Goal: Book appointment/travel/reservation

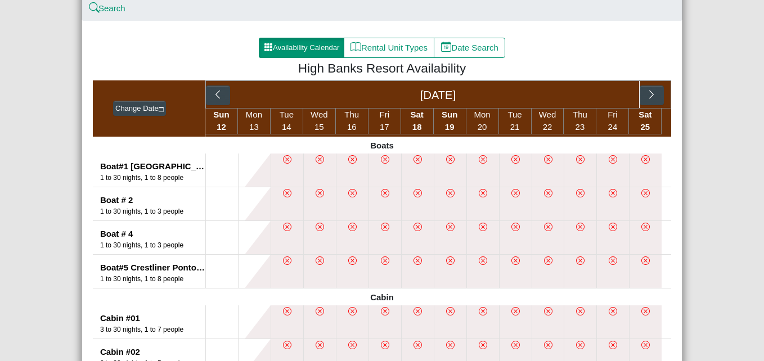
scroll to position [213, 0]
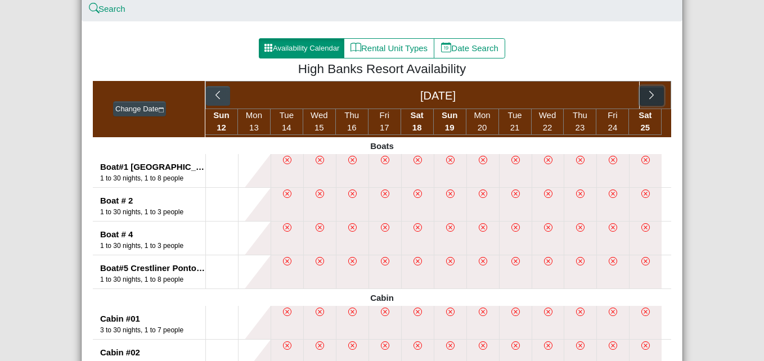
click at [647, 95] on icon "chevron right" at bounding box center [651, 95] width 11 height 11
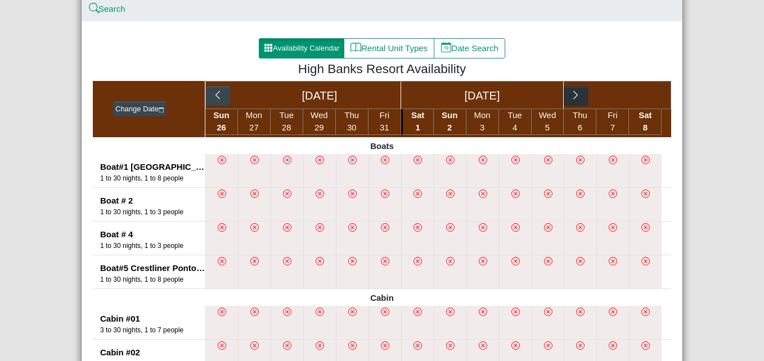
click at [647, 95] on div "[DATE] [DATE]" at bounding box center [438, 95] width 466 height 28
click at [570, 96] on icon "chevron right" at bounding box center [575, 95] width 11 height 11
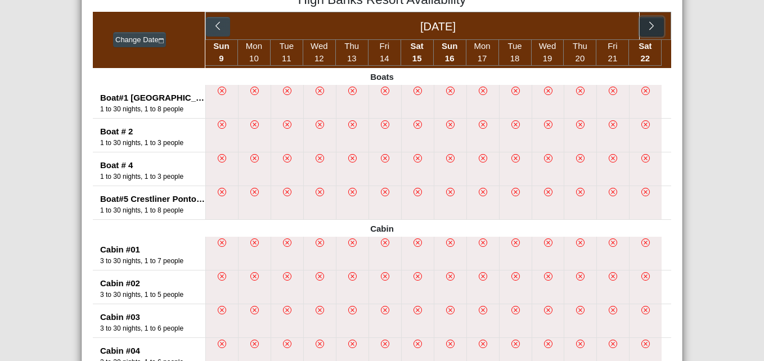
scroll to position [204, 0]
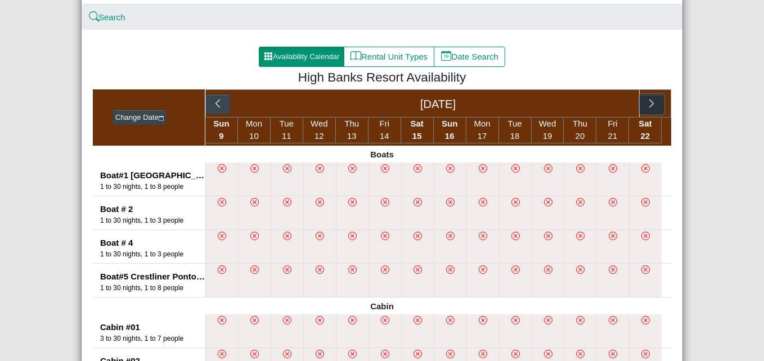
click at [646, 101] on icon "chevron right" at bounding box center [651, 103] width 11 height 11
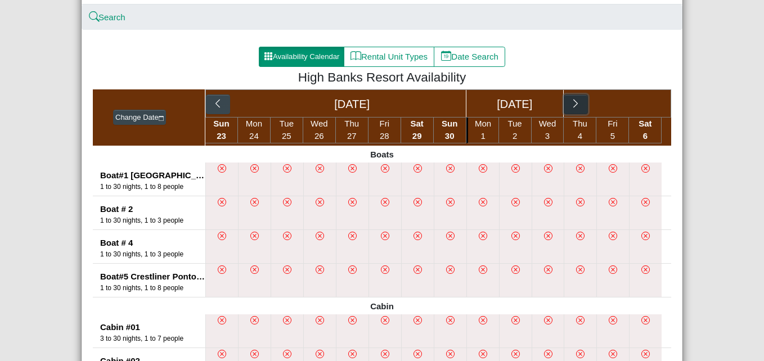
click at [576, 101] on icon "chevron right" at bounding box center [575, 103] width 11 height 11
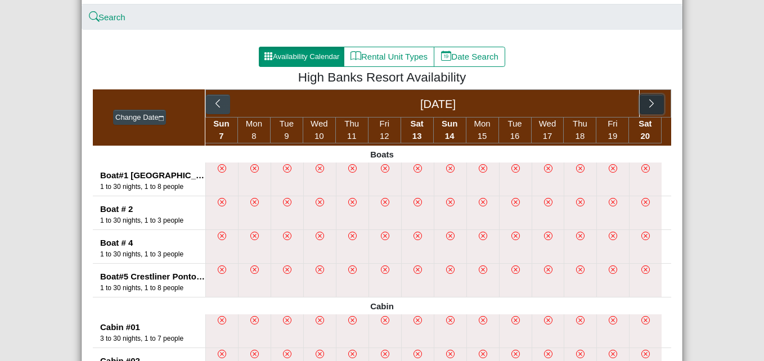
click at [646, 109] on icon "chevron right" at bounding box center [651, 103] width 11 height 11
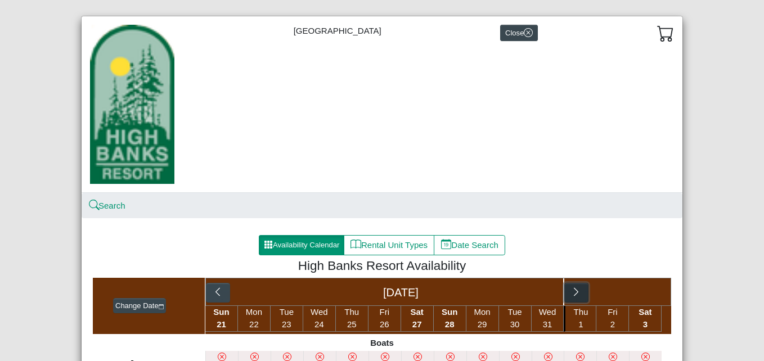
scroll to position [0, 0]
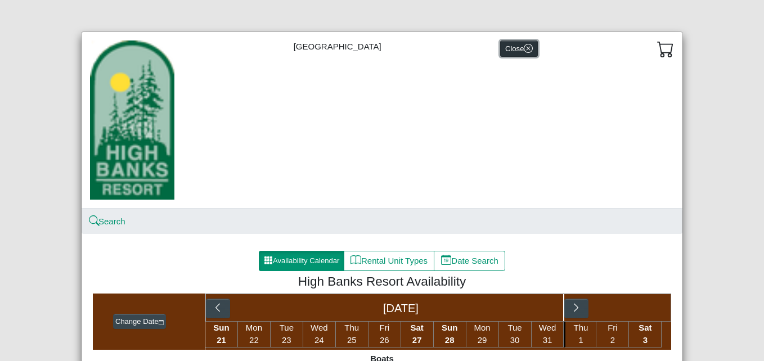
click at [524, 46] on icon "x circle" at bounding box center [528, 48] width 9 height 9
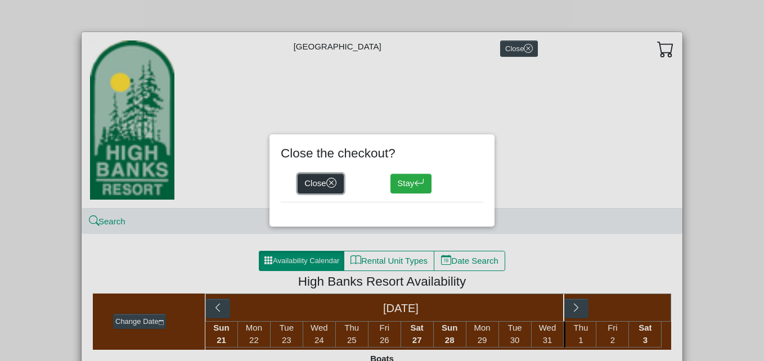
click at [309, 180] on button "Close" at bounding box center [320, 184] width 46 height 20
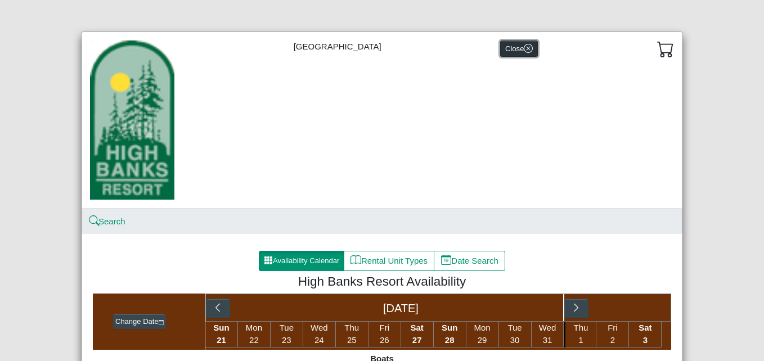
click at [524, 48] on icon "x circle" at bounding box center [528, 48] width 9 height 9
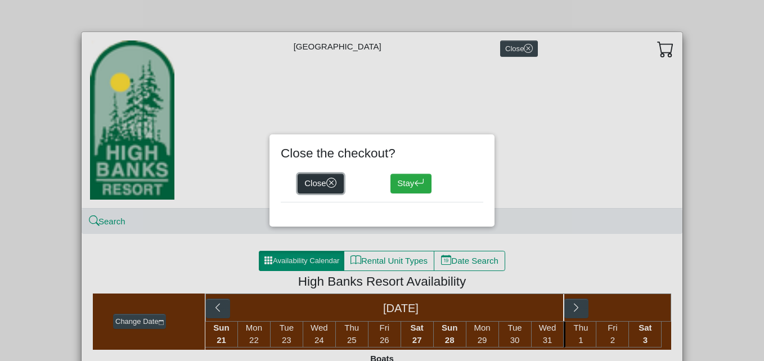
click at [332, 183] on icon "x circle" at bounding box center [331, 183] width 11 height 11
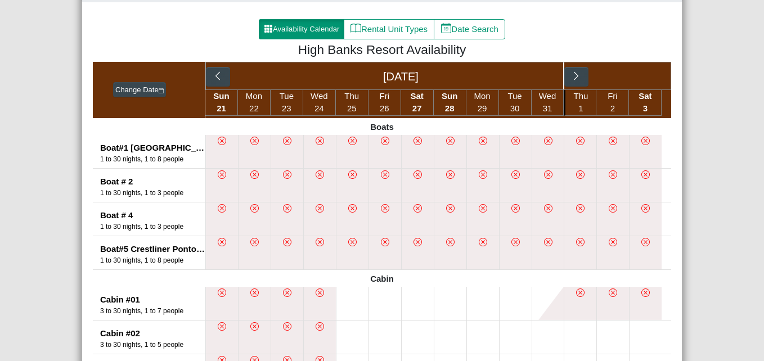
scroll to position [231, 0]
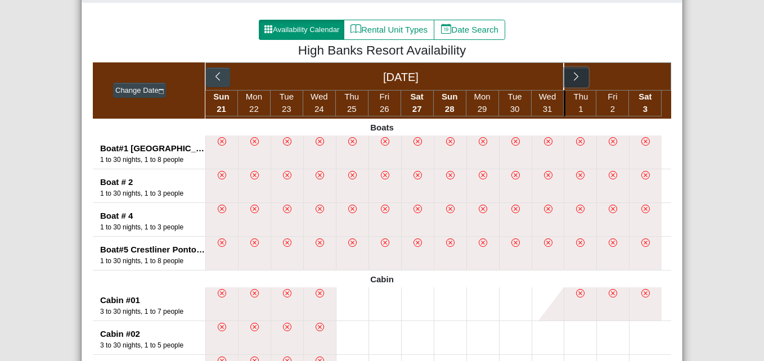
click at [571, 78] on icon "chevron right" at bounding box center [576, 76] width 11 height 11
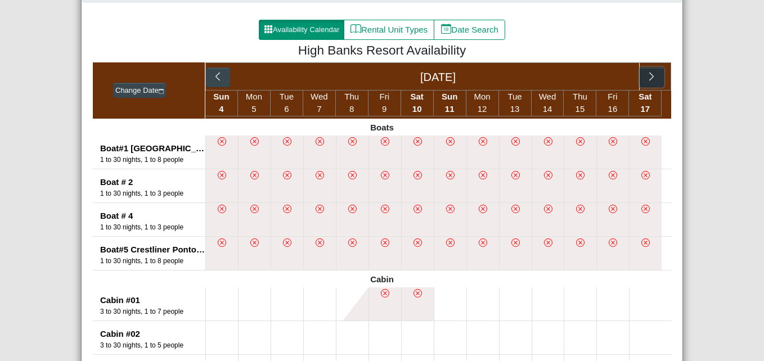
click at [649, 76] on icon "chevron right" at bounding box center [651, 76] width 4 height 8
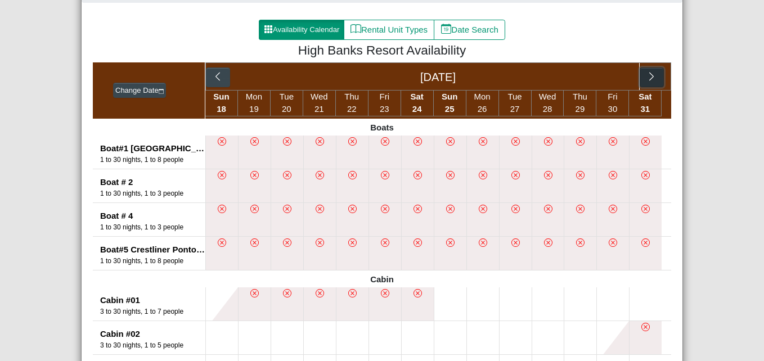
click at [649, 76] on icon "chevron right" at bounding box center [651, 76] width 4 height 8
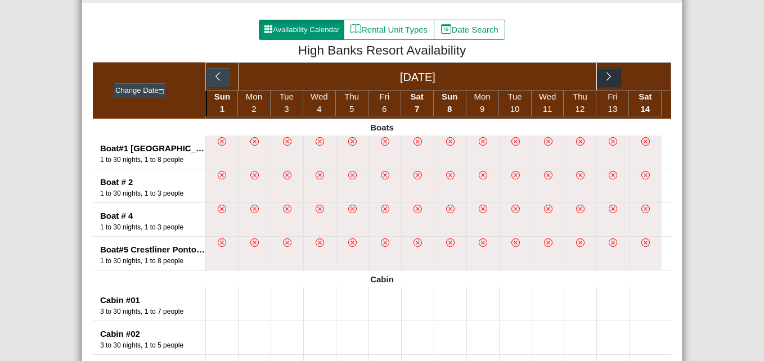
click at [648, 76] on div "[DATE]" at bounding box center [438, 76] width 466 height 28
click at [606, 80] on icon "chevron right" at bounding box center [608, 76] width 11 height 11
click at [647, 73] on icon "chevron right" at bounding box center [651, 76] width 11 height 11
click at [606, 75] on icon "chevron right" at bounding box center [608, 76] width 11 height 11
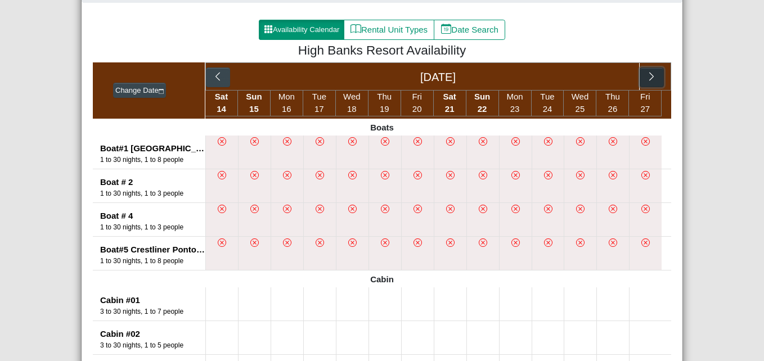
click at [652, 76] on icon "chevron right" at bounding box center [651, 76] width 11 height 11
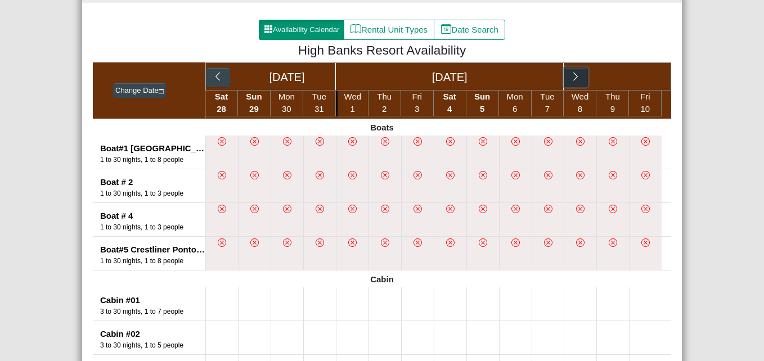
click at [570, 82] on icon "chevron right" at bounding box center [575, 76] width 11 height 11
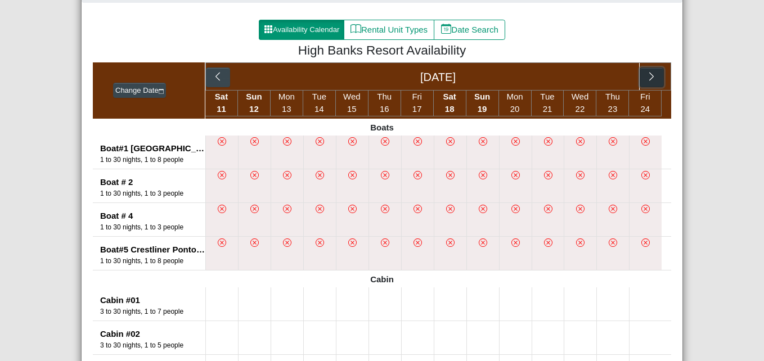
click at [648, 78] on icon "chevron right" at bounding box center [651, 76] width 11 height 11
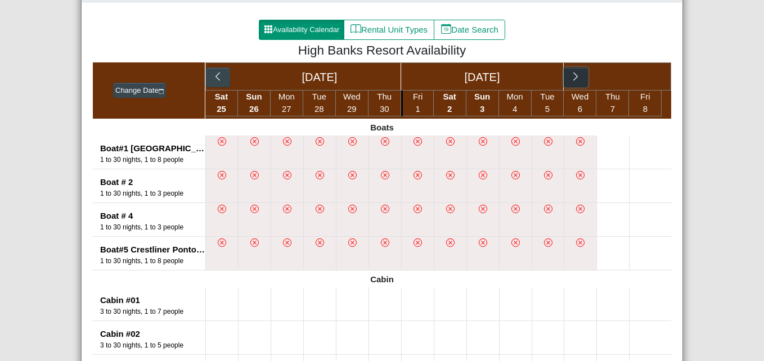
click at [573, 76] on icon "chevron right" at bounding box center [575, 76] width 11 height 11
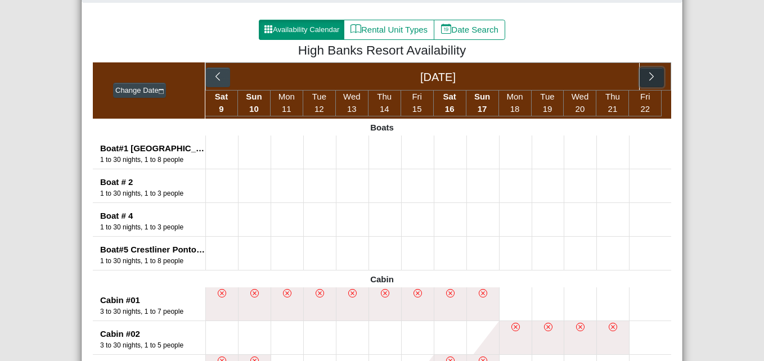
click at [649, 75] on icon "chevron right" at bounding box center [651, 76] width 4 height 8
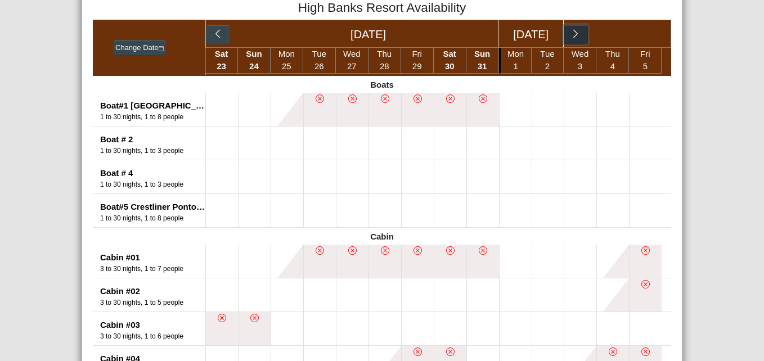
scroll to position [272, 0]
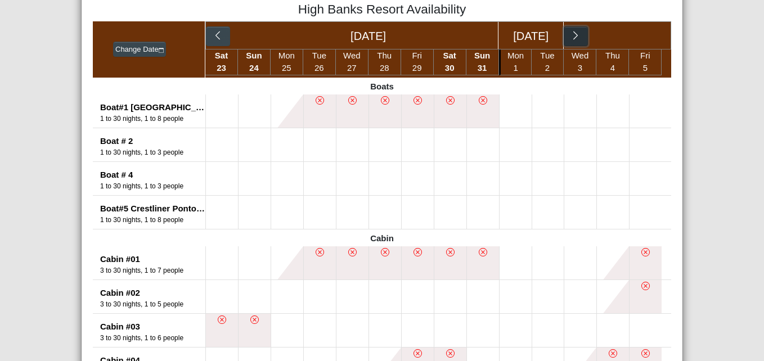
click at [575, 35] on icon "chevron right" at bounding box center [575, 35] width 11 height 11
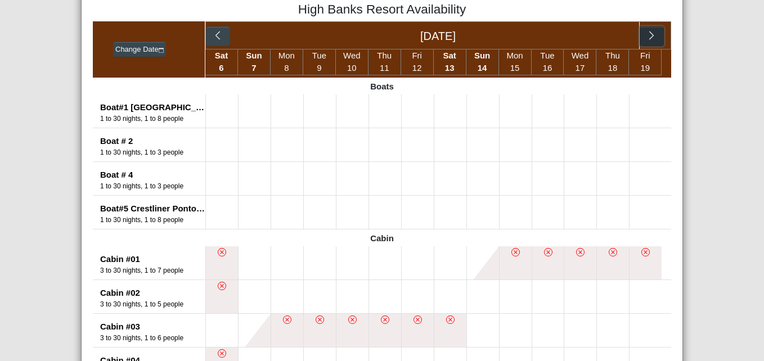
click at [649, 38] on icon "chevron right" at bounding box center [651, 35] width 4 height 8
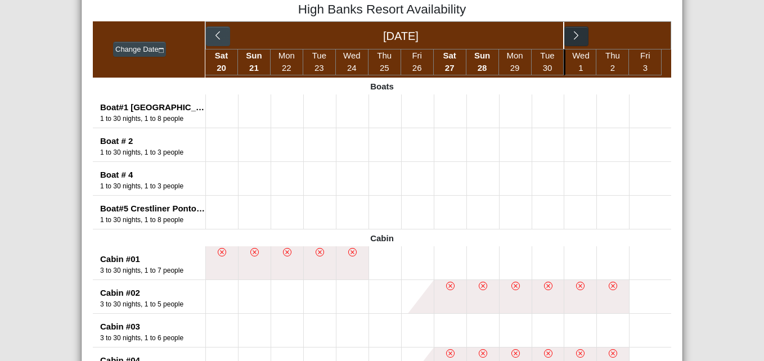
click at [648, 38] on div "[DATE]" at bounding box center [438, 35] width 466 height 28
click at [574, 38] on icon "chevron right" at bounding box center [576, 35] width 4 height 8
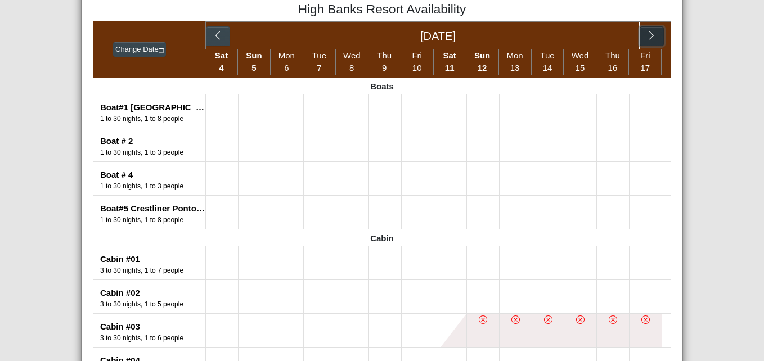
click at [646, 37] on icon "chevron right" at bounding box center [651, 35] width 11 height 11
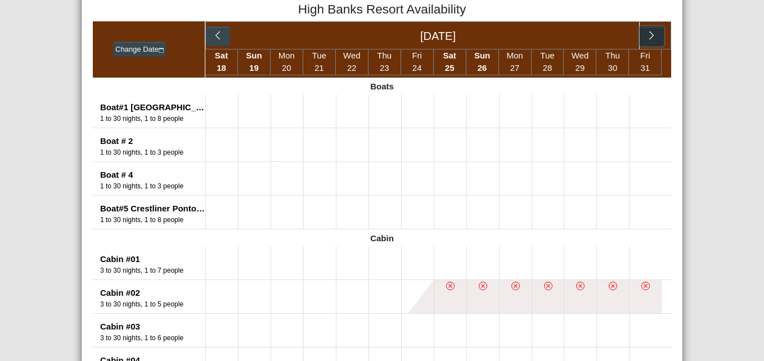
click at [646, 38] on icon "chevron right" at bounding box center [651, 35] width 11 height 11
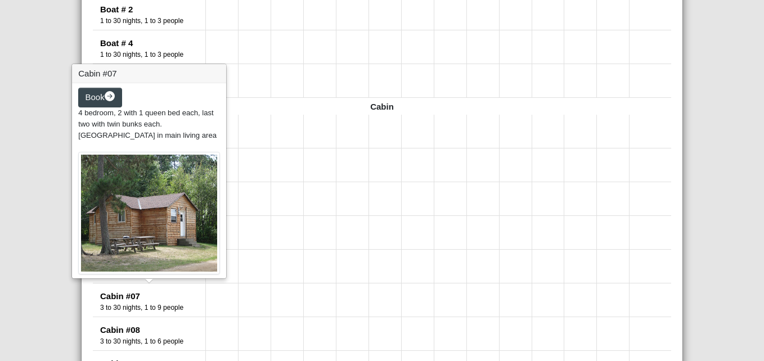
scroll to position [434, 0]
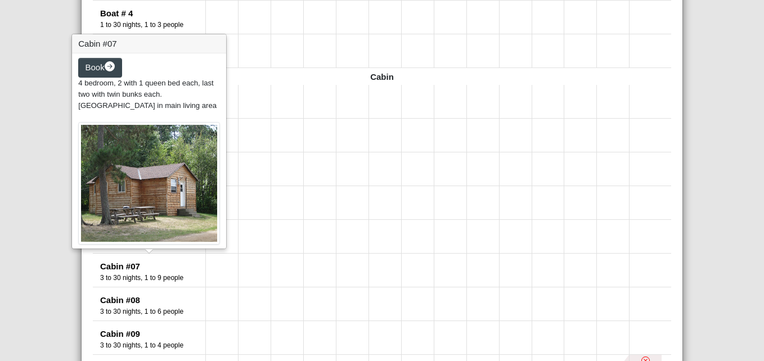
click at [109, 272] on div "Cabin #07" at bounding box center [152, 266] width 105 height 13
click at [137, 174] on img at bounding box center [149, 183] width 142 height 123
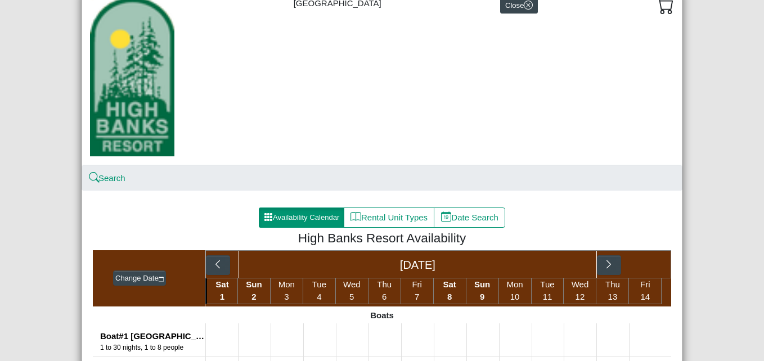
scroll to position [0, 0]
